Goal: Information Seeking & Learning: Find specific fact

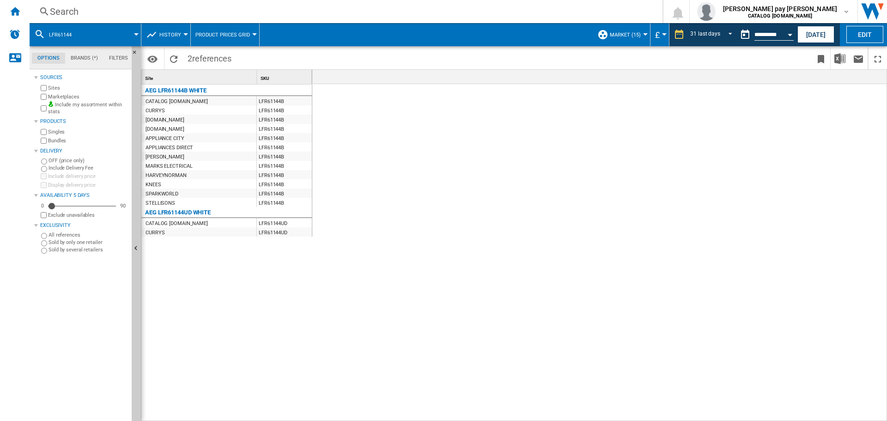
scroll to position [0, 1643]
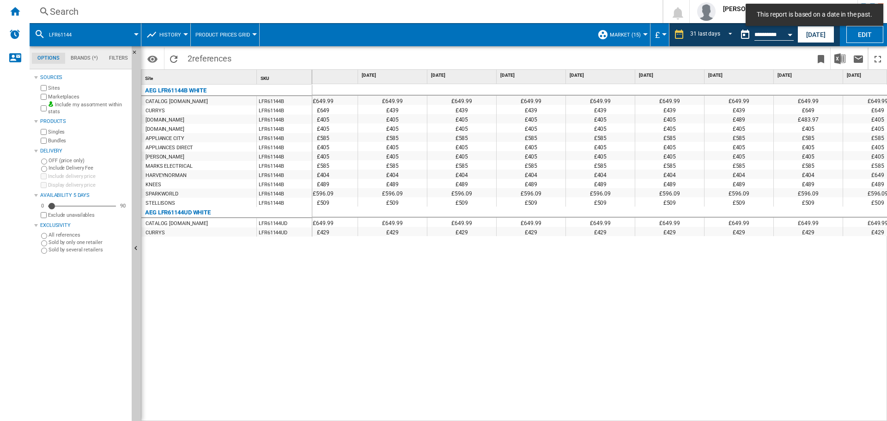
scroll to position [0, 1643]
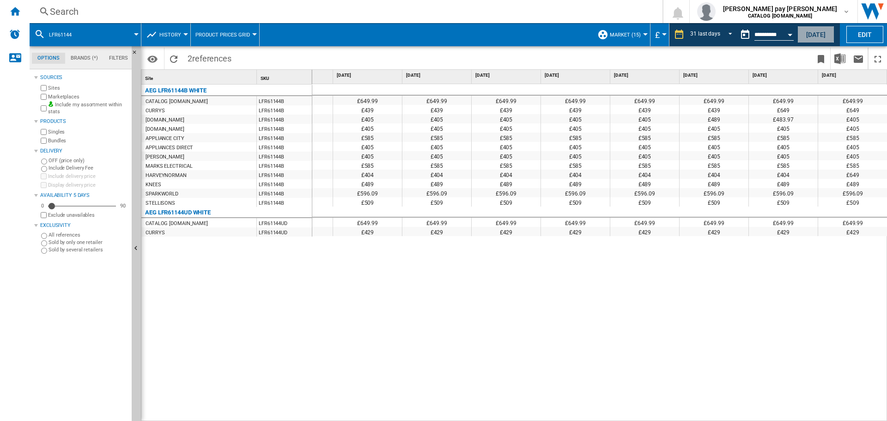
click at [813, 34] on button "[DATE]" at bounding box center [816, 34] width 37 height 17
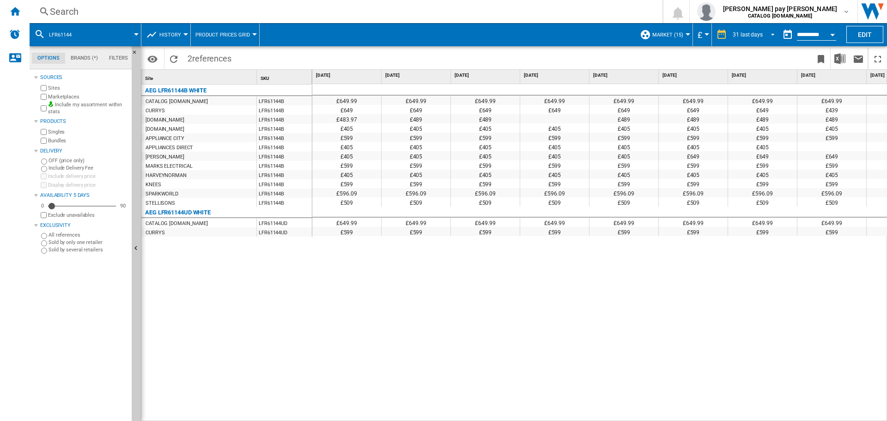
click at [758, 34] on div "31 last days" at bounding box center [748, 34] width 30 height 6
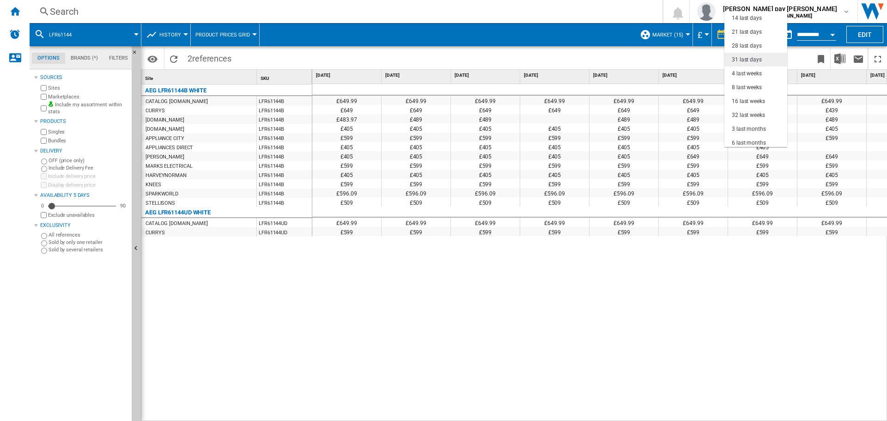
scroll to position [6, 0]
click at [763, 49] on md-option "21 last days" at bounding box center [756, 53] width 63 height 14
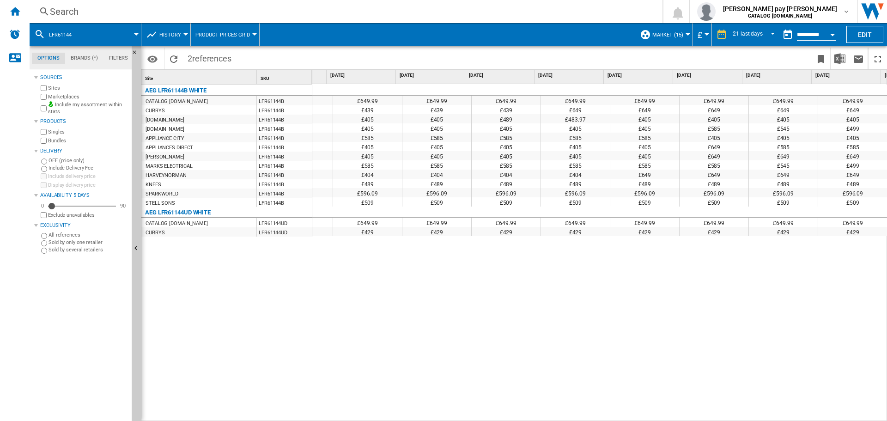
scroll to position [0, 950]
click at [770, 37] on md-select-value "21 last days" at bounding box center [755, 35] width 47 height 14
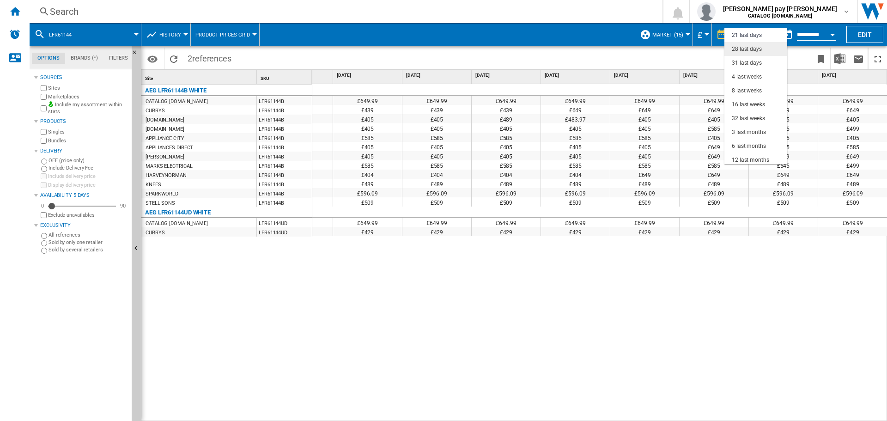
scroll to position [0, 0]
click at [758, 47] on div "7 last days" at bounding box center [745, 49] width 27 height 8
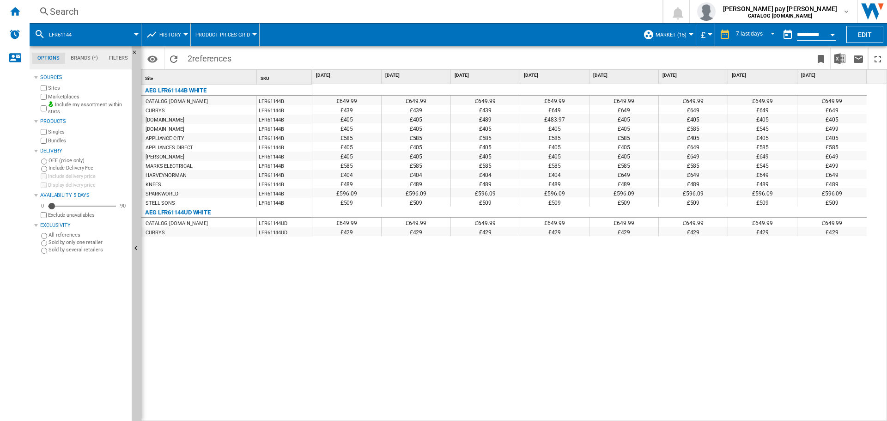
drag, startPoint x: 671, startPoint y: 246, endPoint x: 675, endPoint y: 239, distance: 8.5
click at [671, 246] on div "£649.99 £649.99 £649.99 £649.99 £649.99 £649.99 £649.99 £649.99 £439 £439 £439 …" at bounding box center [599, 252] width 575 height 337
click at [110, 6] on div "Search" at bounding box center [344, 11] width 589 height 13
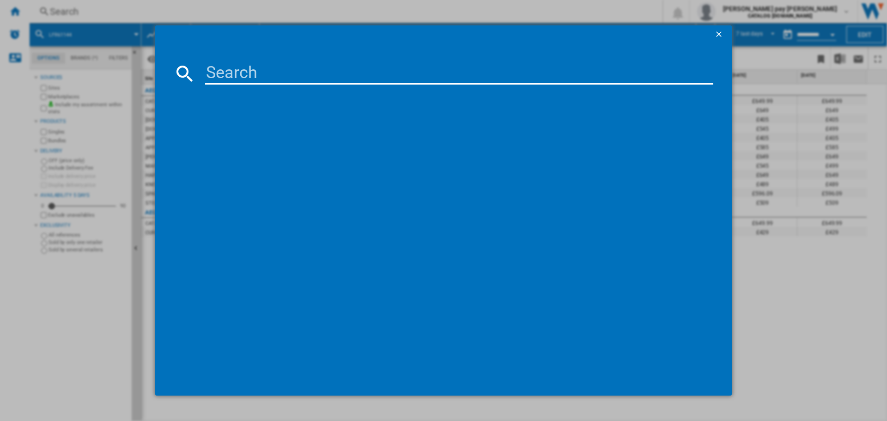
click at [824, 270] on div at bounding box center [443, 210] width 887 height 421
click at [725, 32] on ng-md-icon "getI18NText('BUTTONS.CLOSE_DIALOG')" at bounding box center [720, 35] width 11 height 11
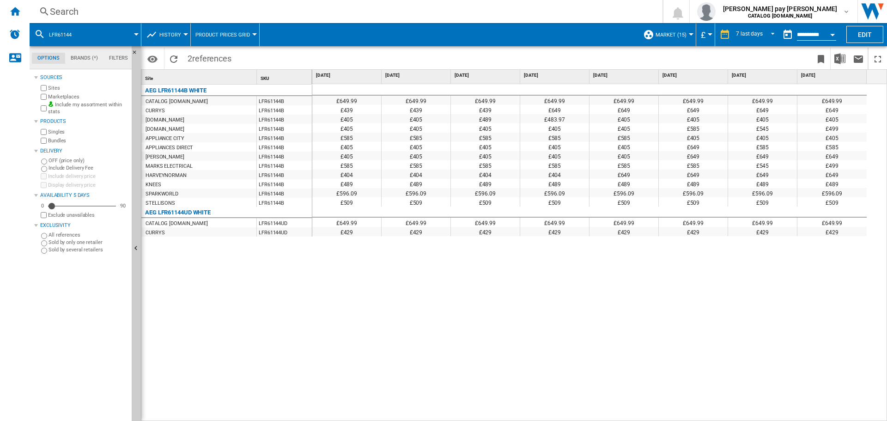
click at [161, 157] on div "[PERSON_NAME]" at bounding box center [165, 157] width 39 height 9
click at [569, 308] on div "£649.99 £649.99 £649.99 £649.99 £649.99 £649.99 £649.99 £649.99 £439 £439 £439 …" at bounding box center [599, 252] width 575 height 337
click at [83, 13] on div "Search" at bounding box center [344, 11] width 589 height 13
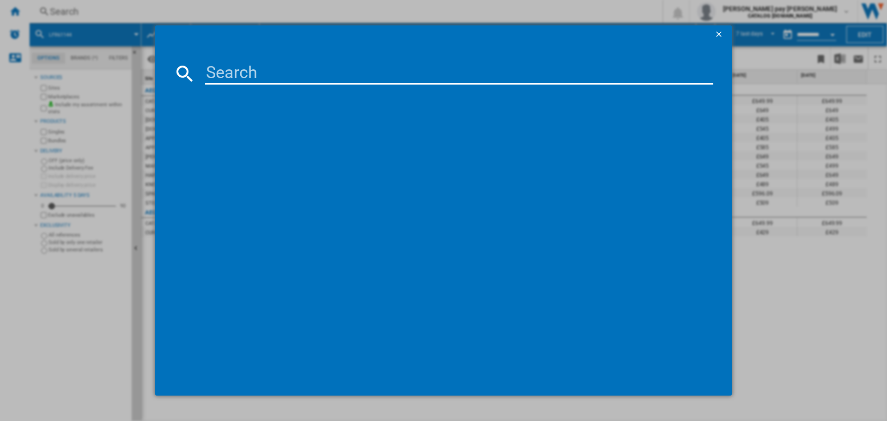
click at [263, 73] on input at bounding box center [459, 73] width 508 height 22
type input "L6FBK941B"
click at [789, 246] on div "L6FBK941B Please wait..." at bounding box center [443, 210] width 887 height 421
click at [724, 32] on ng-md-icon "getI18NText('BUTTONS.CLOSE_DIALOG')" at bounding box center [720, 35] width 11 height 11
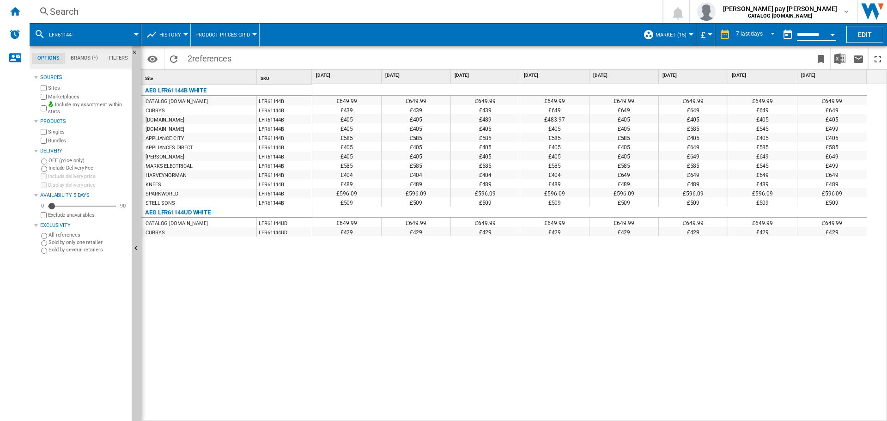
click at [123, 34] on span at bounding box center [111, 34] width 52 height 23
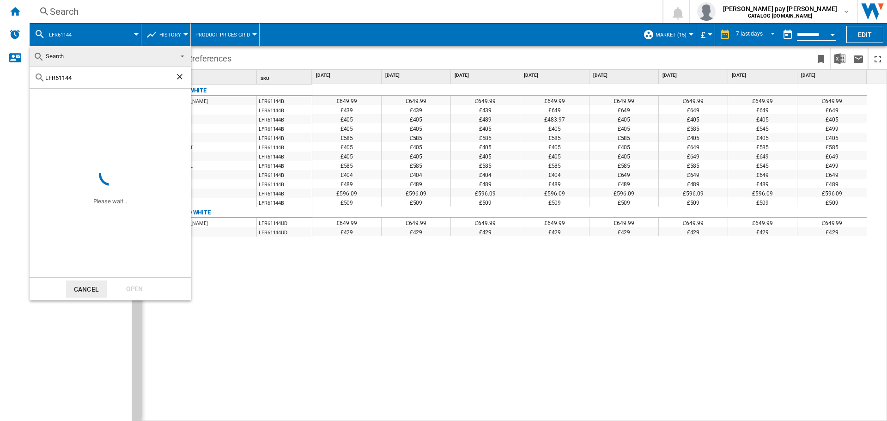
click at [100, 51] on span "Search" at bounding box center [102, 56] width 139 height 13
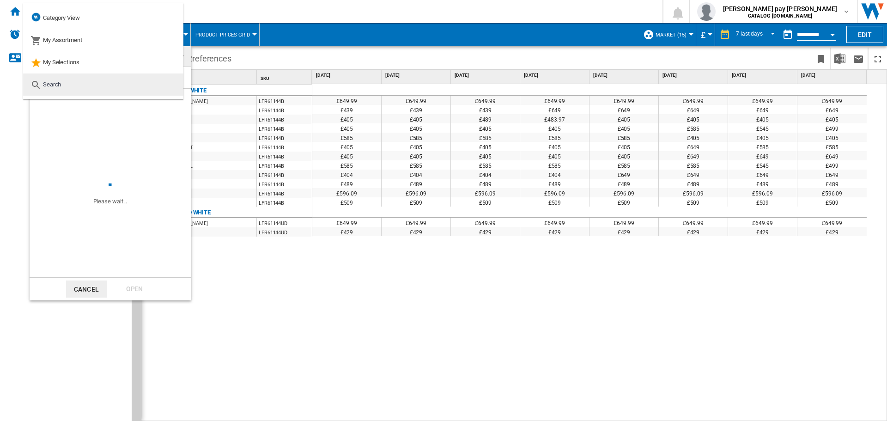
click at [86, 81] on md-option "Search" at bounding box center [103, 84] width 160 height 22
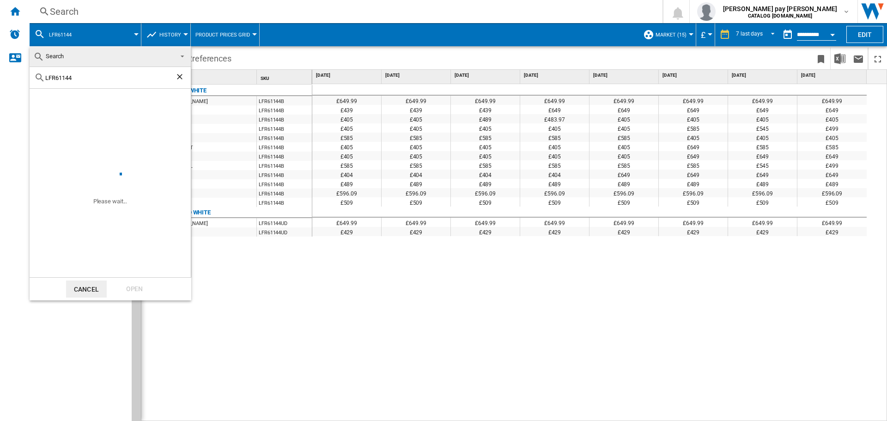
click at [84, 59] on span "Search" at bounding box center [102, 56] width 139 height 13
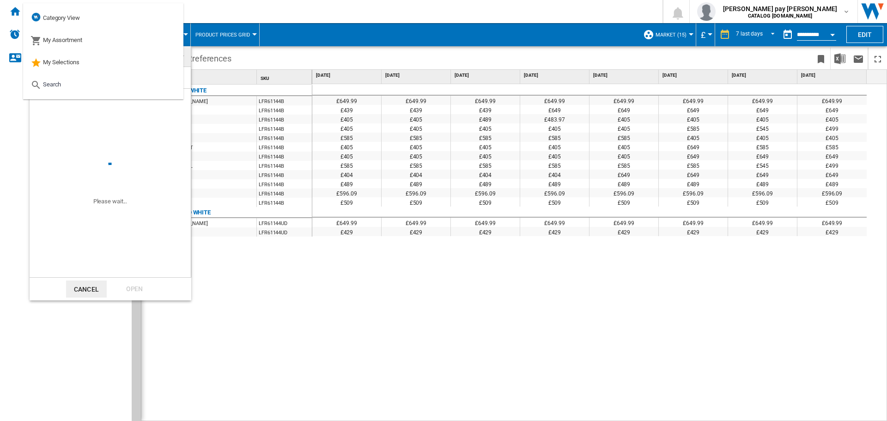
click at [311, 250] on md-backdrop at bounding box center [443, 210] width 887 height 421
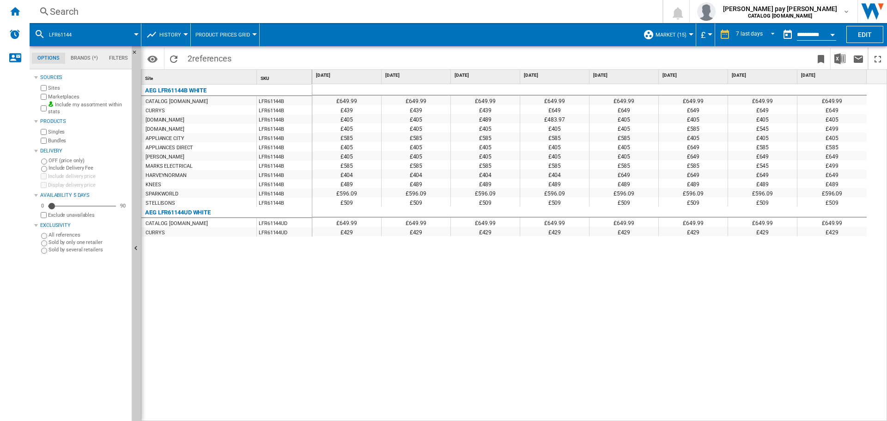
click at [85, 31] on span at bounding box center [111, 34] width 52 height 23
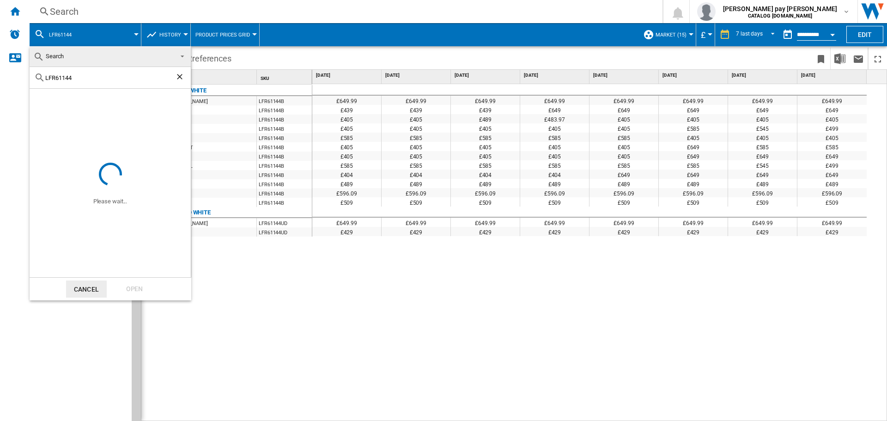
click at [133, 77] on input "LFR61144" at bounding box center [110, 77] width 130 height 7
drag, startPoint x: 133, startPoint y: 77, endPoint x: -4, endPoint y: 73, distance: 136.9
click at [0, 73] on html "In order to access Insight, please log out and log in again OK NEW Search Searc…" at bounding box center [443, 210] width 887 height 421
paste input "L6FBK941B"
type input "L6FBK941B"
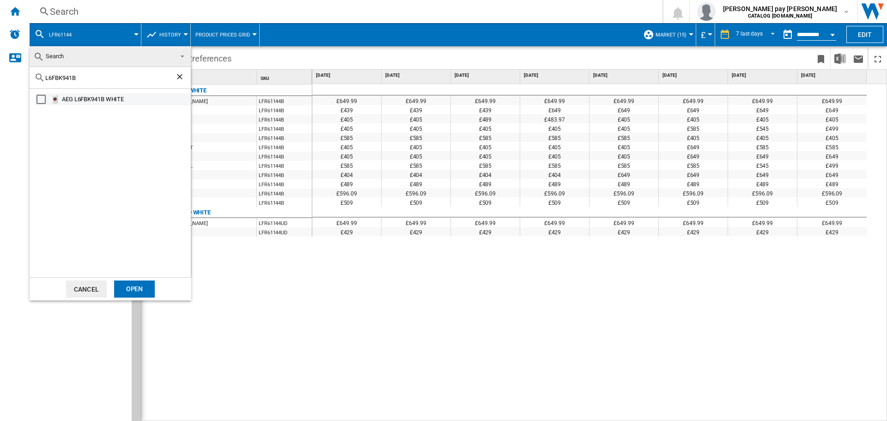
click at [40, 101] on div "Select" at bounding box center [41, 99] width 9 height 9
click at [140, 293] on div "Open" at bounding box center [134, 289] width 41 height 17
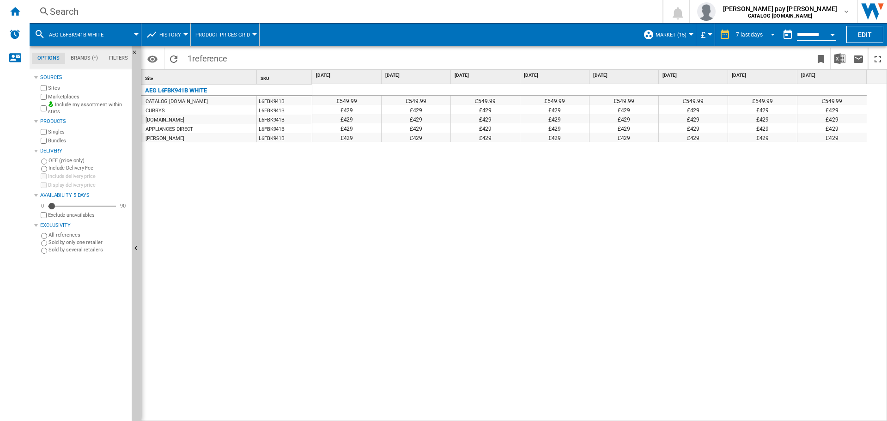
click at [762, 35] on md-select-value "7 last days" at bounding box center [756, 35] width 43 height 14
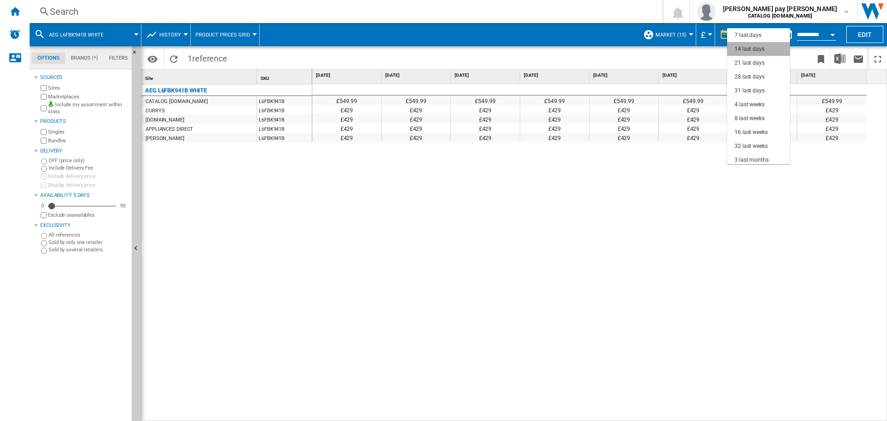
click at [762, 53] on div "14 last days" at bounding box center [750, 49] width 30 height 8
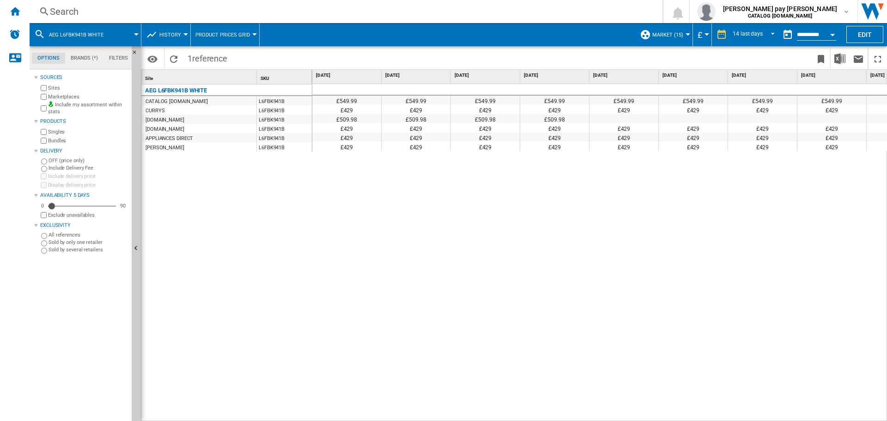
click at [131, 33] on span at bounding box center [126, 34] width 20 height 23
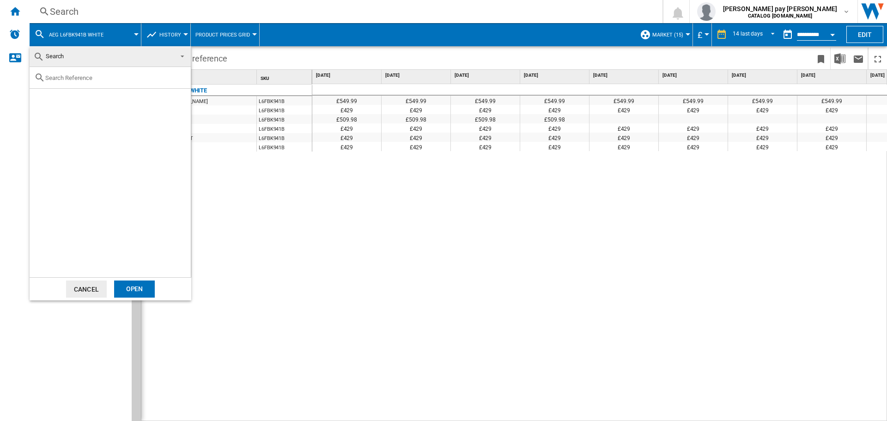
click at [94, 79] on input "text" at bounding box center [115, 77] width 141 height 7
paste input "IBX64200CB"
type input "IBX64200CB"
click at [136, 292] on div "Open" at bounding box center [134, 289] width 41 height 17
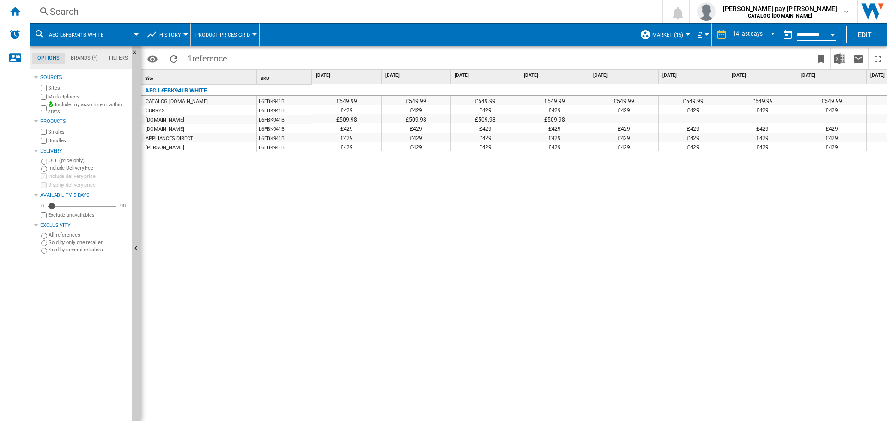
click at [586, 371] on div "£549.99 £549.99 £549.99 £549.99 £549.99 £549.99 £549.99 £549.99 £549.99 £549.99…" at bounding box center [599, 252] width 575 height 337
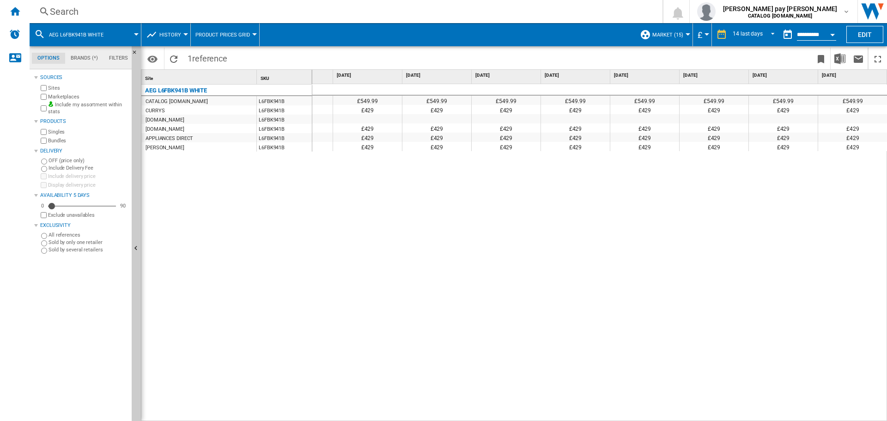
click at [113, 12] on div "Search" at bounding box center [344, 11] width 589 height 13
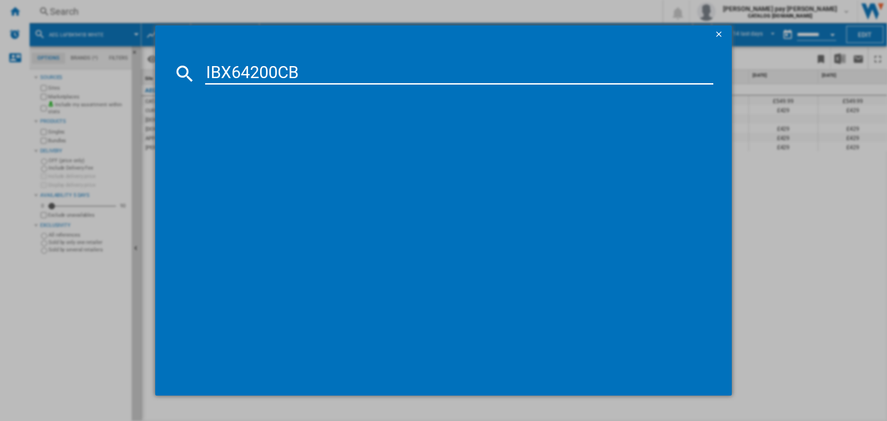
type input "IBX64200CB"
click at [254, 129] on div "AEG IBX64200CB BLACK" at bounding box center [450, 132] width 499 height 9
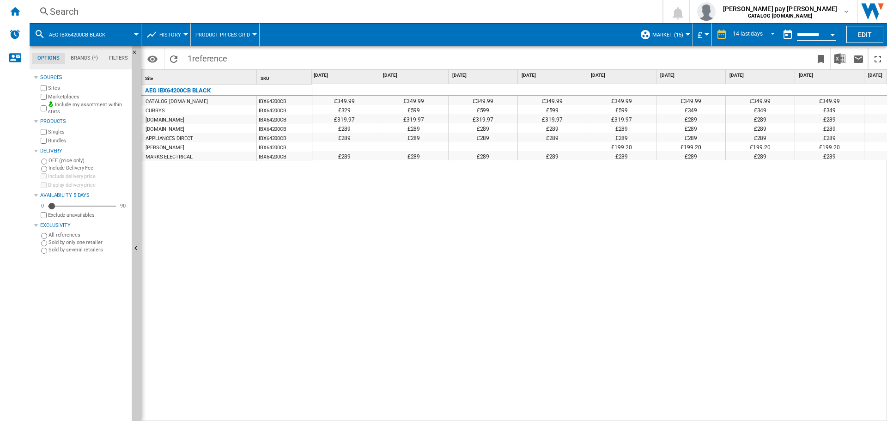
scroll to position [0, 464]
